Goal: Transaction & Acquisition: Purchase product/service

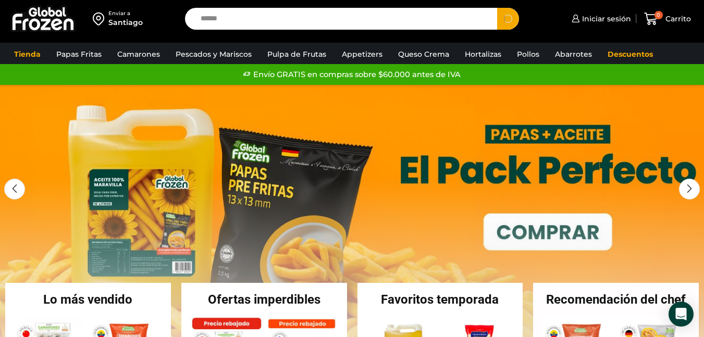
click at [497, 8] on button "Search" at bounding box center [508, 19] width 22 height 22
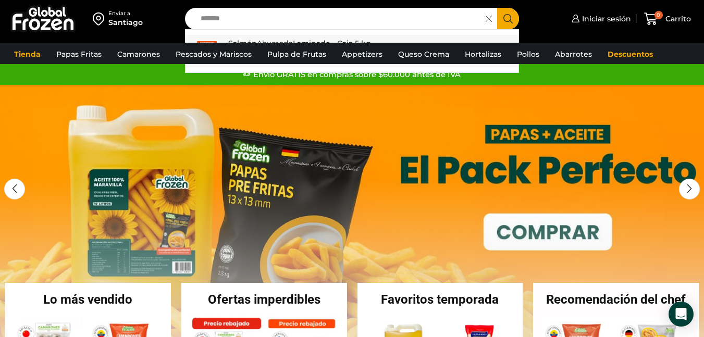
click at [341, 36] on link "[PERSON_NAME] - Caja 5 kg Out of stock $ 15.790" at bounding box center [352, 51] width 333 height 32
type input "**********"
